Goal: Information Seeking & Learning: Learn about a topic

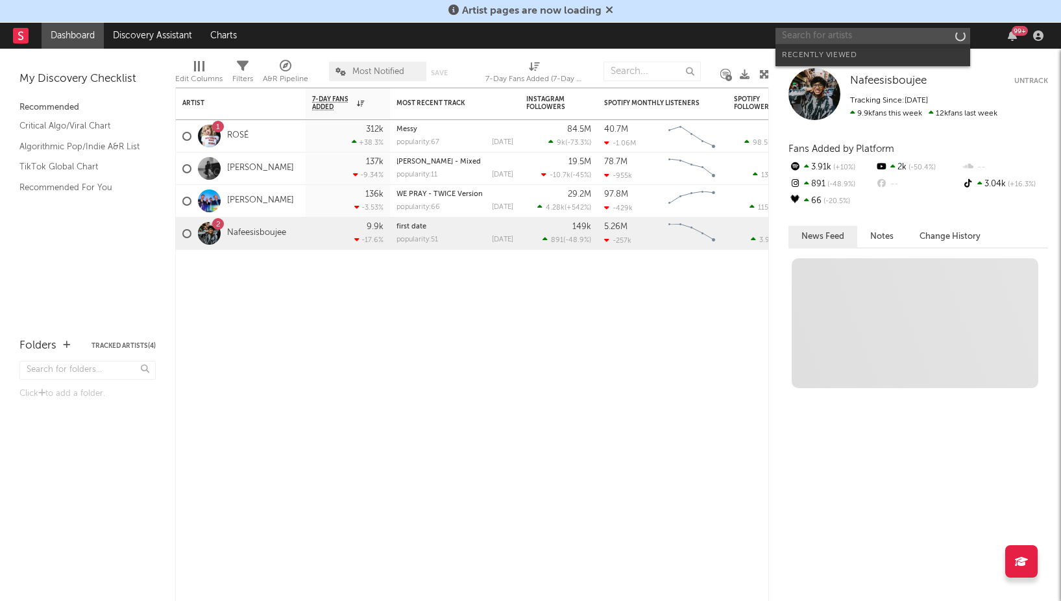
click at [829, 34] on input "text" at bounding box center [872, 36] width 195 height 16
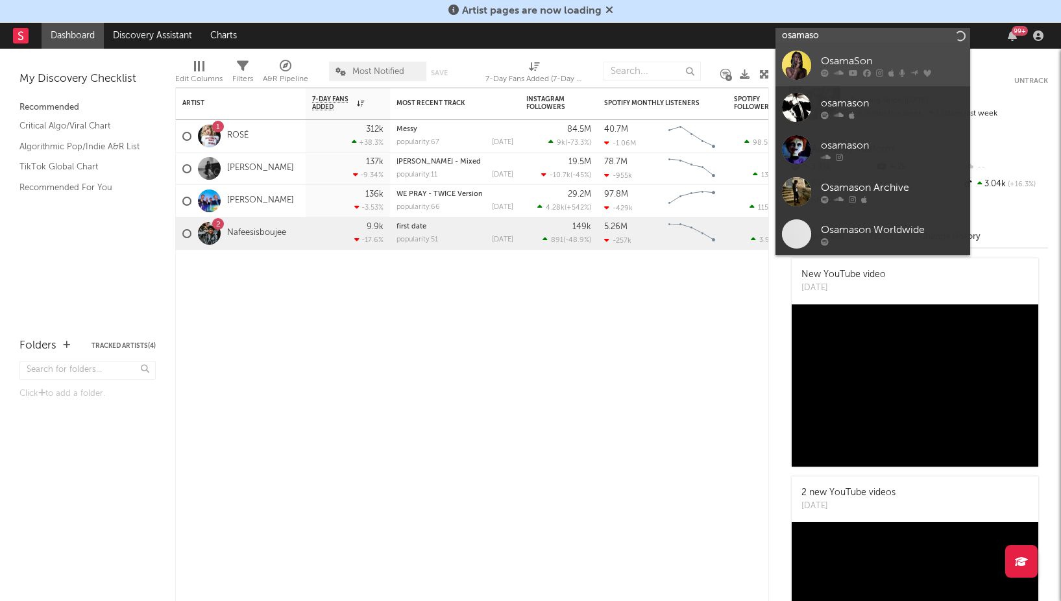
type input "osamaso"
click at [797, 67] on div at bounding box center [796, 65] width 29 height 29
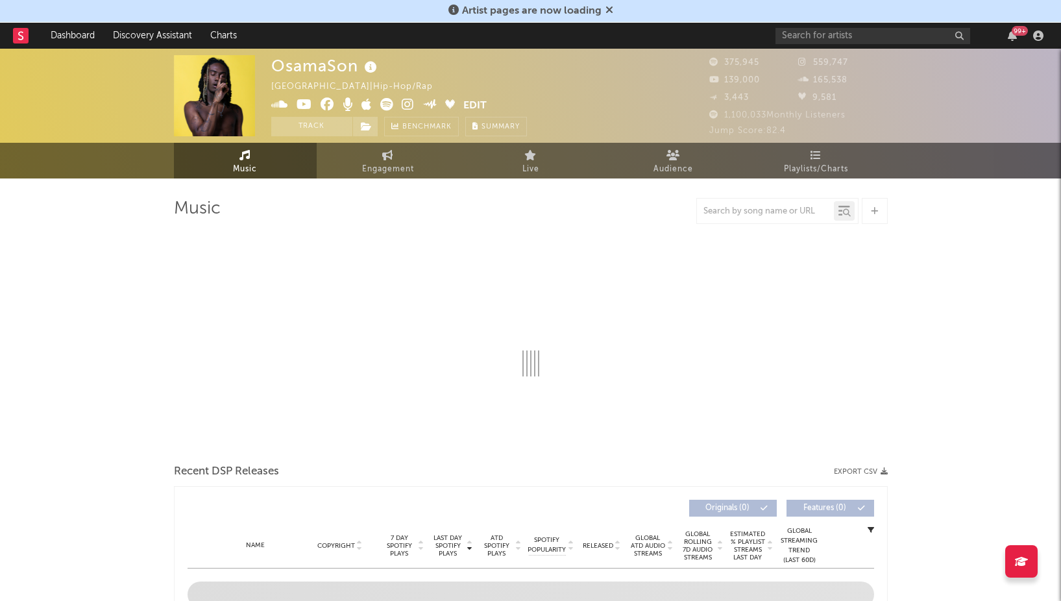
select select "6m"
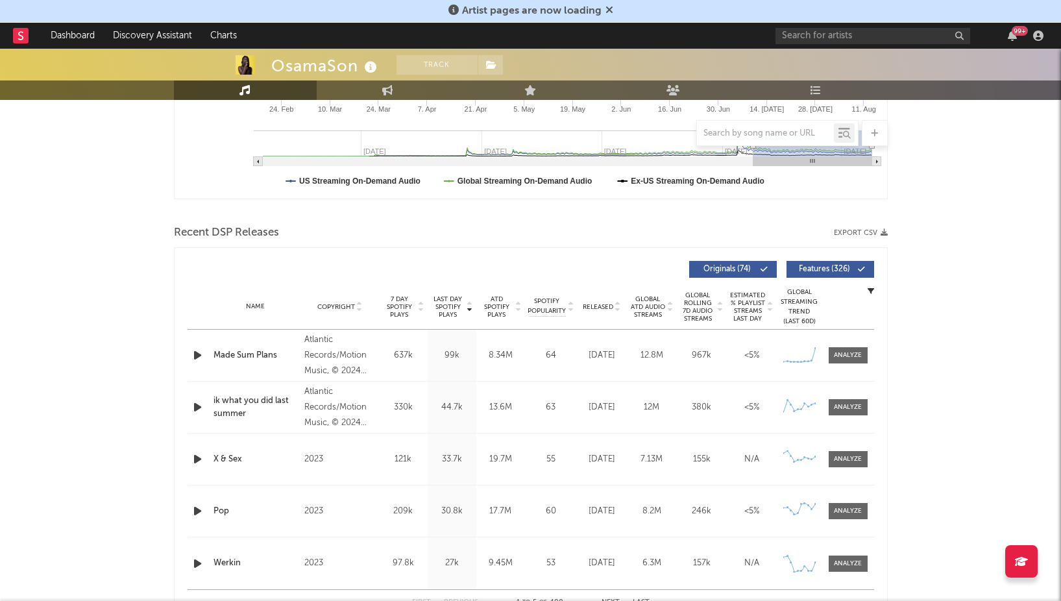
scroll to position [341, 0]
click at [254, 352] on div "Made Sum Plans" at bounding box center [255, 356] width 85 height 13
